Goal: Task Accomplishment & Management: Manage account settings

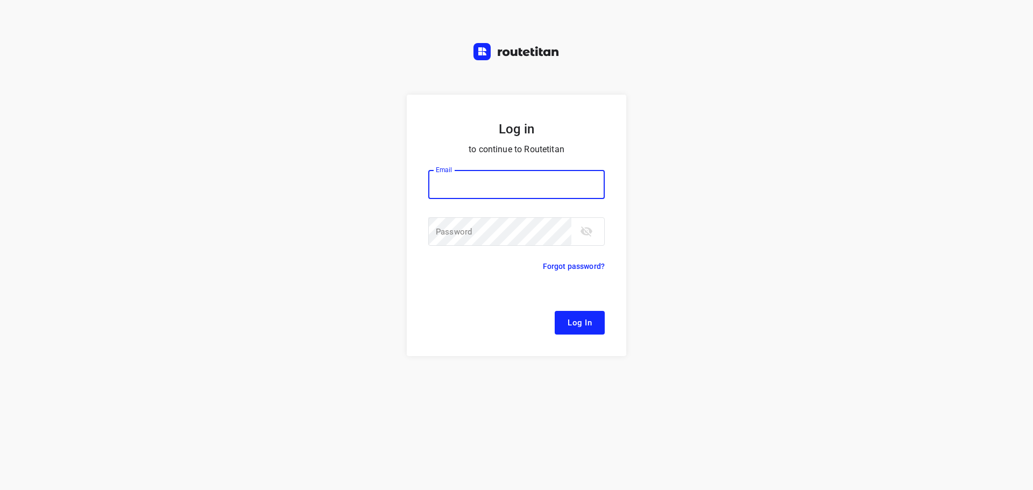
click at [0, 0] on div at bounding box center [0, 0] width 0 height 0
type input "[EMAIL_ADDRESS][DOMAIN_NAME]"
click at [581, 321] on span "Log In" at bounding box center [580, 323] width 24 height 14
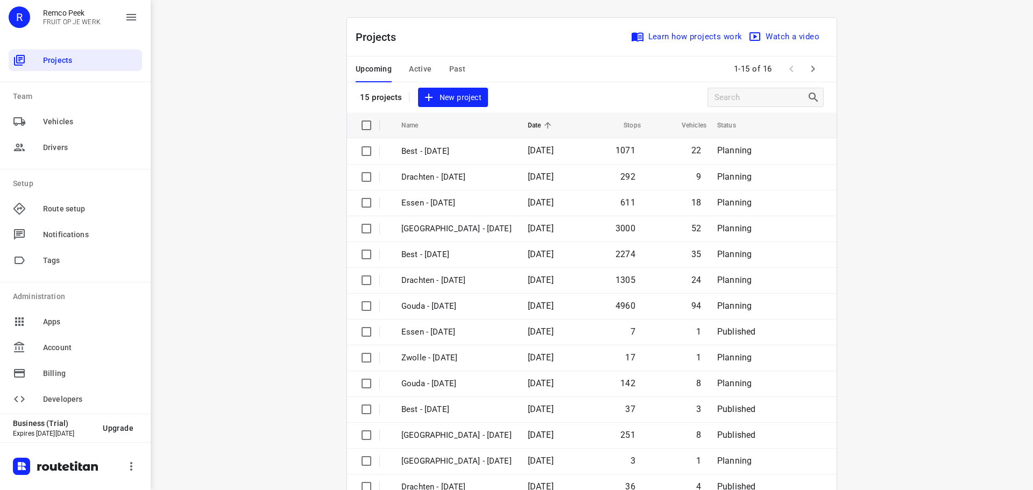
click at [0, 490] on div at bounding box center [0, 490] width 0 height 0
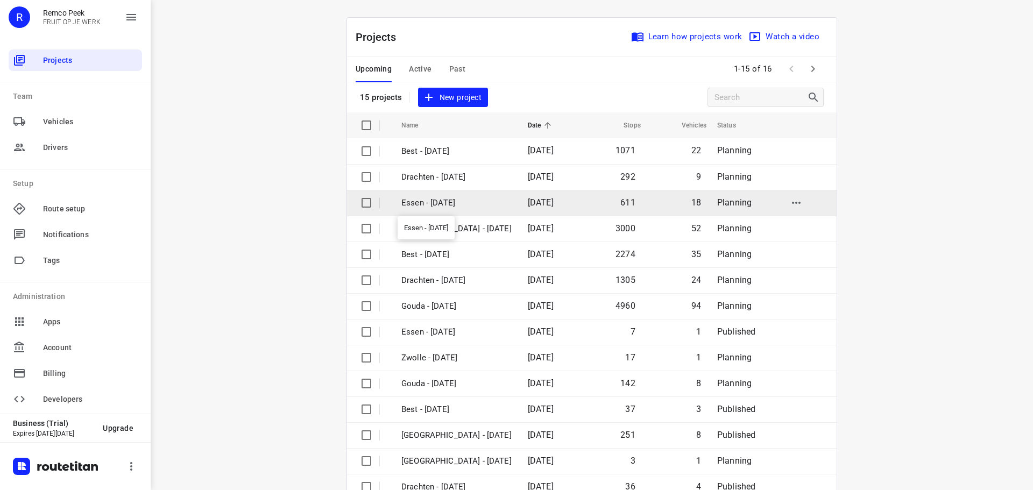
click at [438, 201] on p "Essen - [DATE]" at bounding box center [457, 203] width 110 height 12
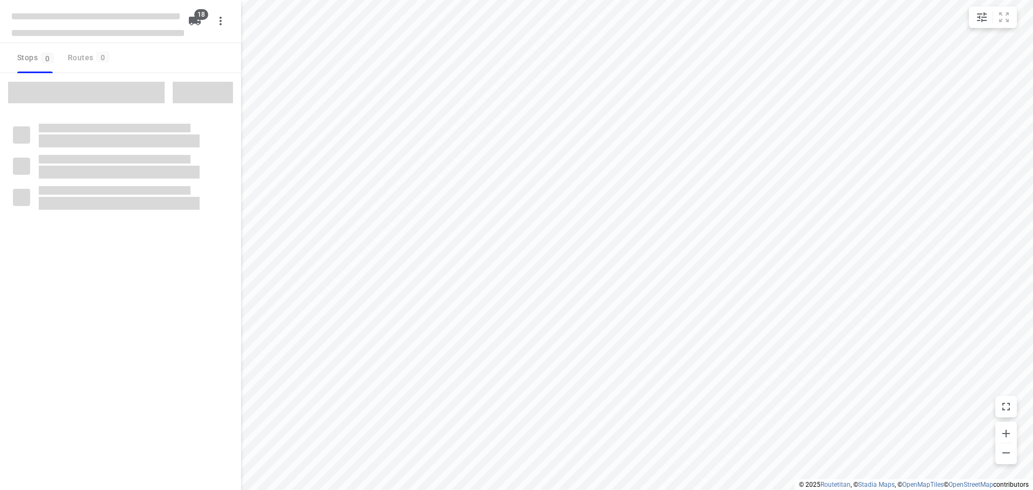
checkbox input "true"
